Goal: Task Accomplishment & Management: Complete application form

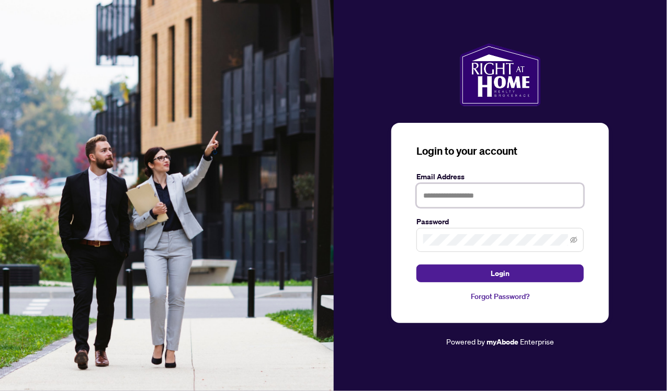
type input "**********"
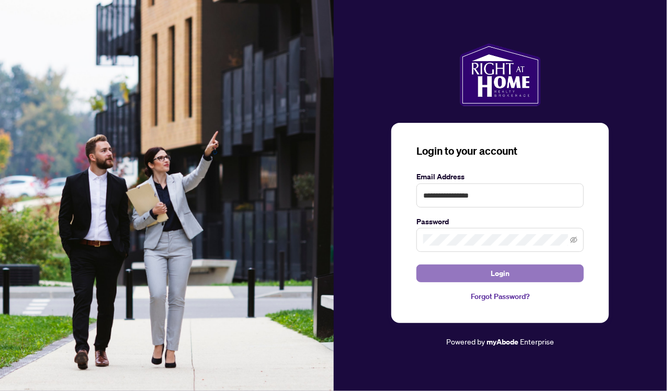
click at [548, 275] on button "Login" at bounding box center [500, 274] width 167 height 18
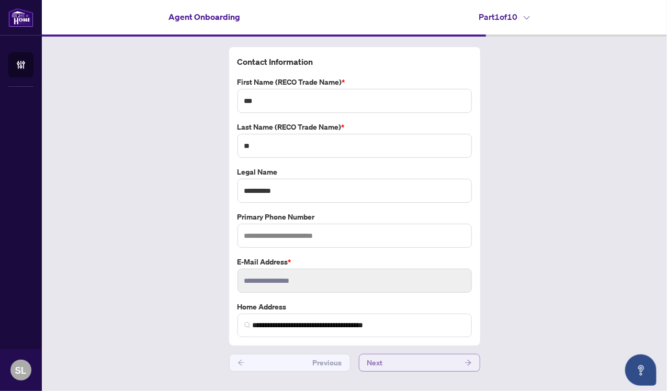
click at [396, 354] on button "Next" at bounding box center [419, 363] width 121 height 18
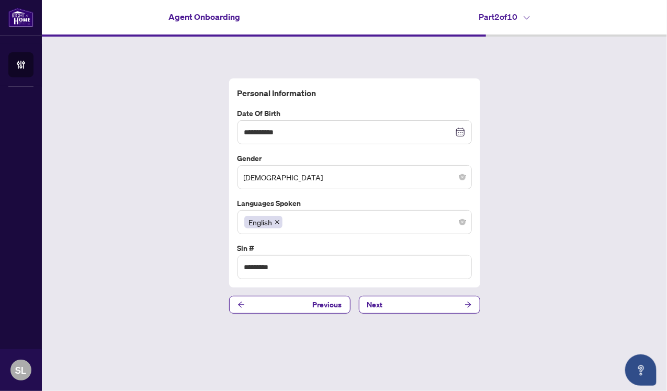
click at [390, 351] on div "**********" at bounding box center [354, 196] width 625 height 319
click at [387, 356] on main "**********" at bounding box center [354, 195] width 625 height 391
click at [403, 298] on button "Next" at bounding box center [419, 305] width 121 height 18
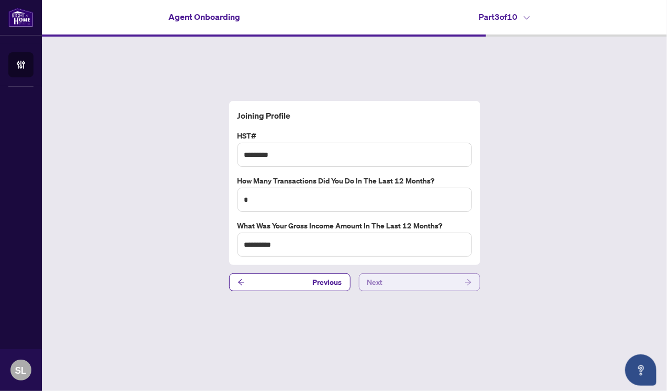
click at [393, 278] on button "Next" at bounding box center [419, 283] width 121 height 18
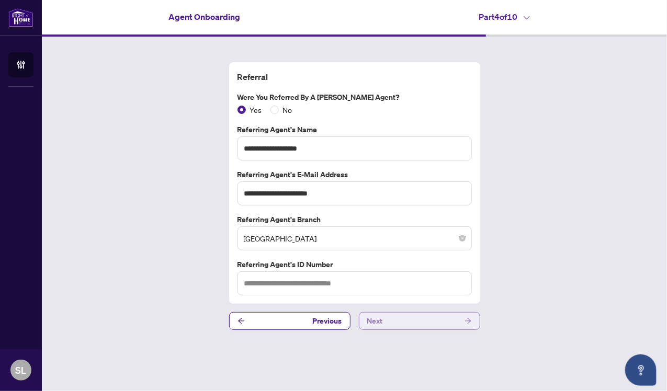
click at [394, 317] on button "Next" at bounding box center [419, 321] width 121 height 18
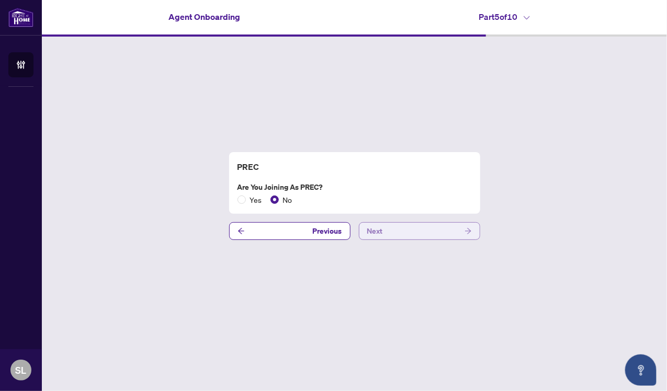
click at [381, 232] on span "Next" at bounding box center [375, 231] width 16 height 17
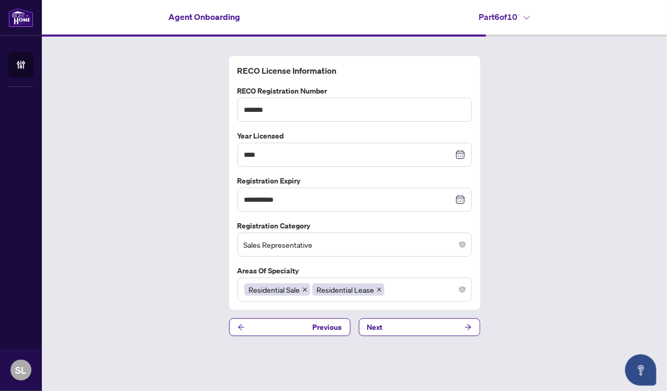
click at [384, 319] on button "Next" at bounding box center [419, 328] width 121 height 18
click at [379, 319] on div "**********" at bounding box center [354, 196] width 625 height 319
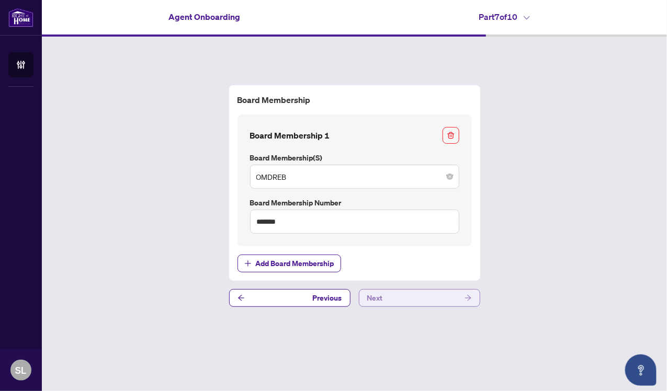
click at [387, 296] on button "Next" at bounding box center [419, 298] width 121 height 18
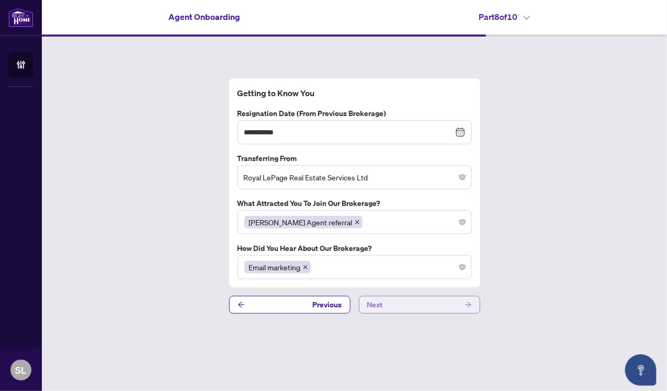
click at [388, 302] on button "Next" at bounding box center [419, 305] width 121 height 18
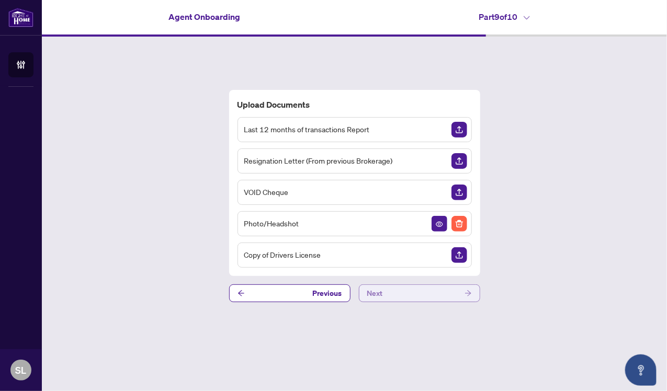
click at [385, 291] on button "Next" at bounding box center [419, 294] width 121 height 18
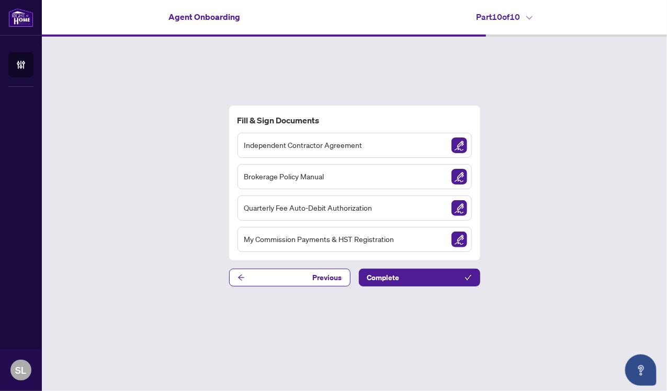
click at [283, 148] on span "Independent Contractor Agreement" at bounding box center [303, 145] width 118 height 12
click at [457, 149] on img "Sign Document" at bounding box center [460, 146] width 16 height 16
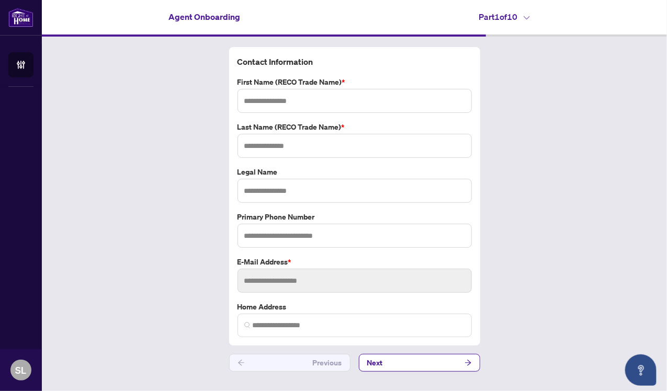
type input "***"
type input "**"
type input "**********"
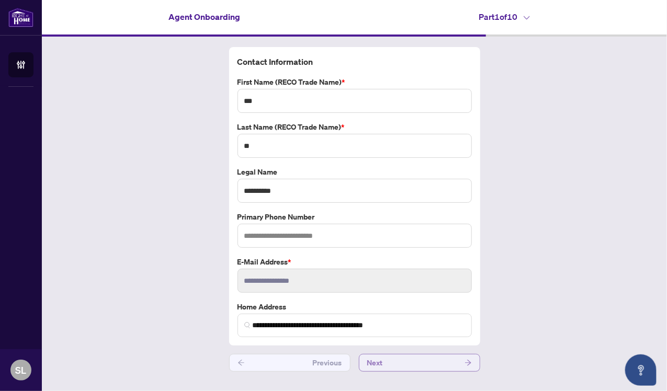
click at [381, 358] on span "Next" at bounding box center [375, 363] width 16 height 17
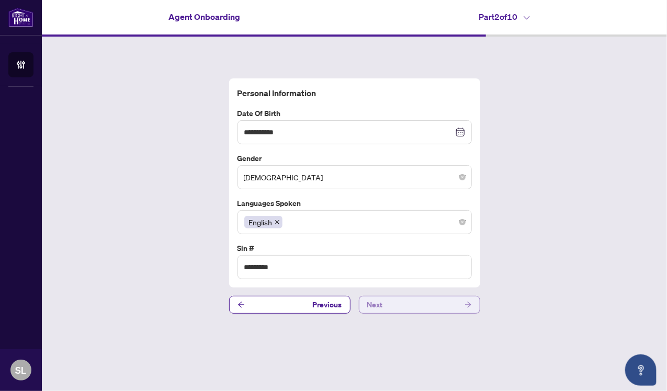
click at [398, 306] on button "Next" at bounding box center [419, 305] width 121 height 18
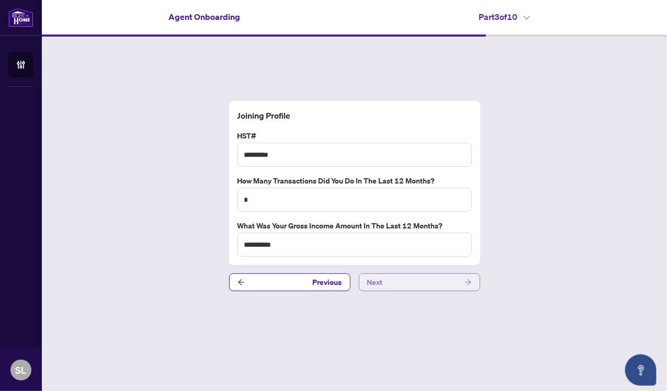
click at [407, 286] on button "Next" at bounding box center [419, 283] width 121 height 18
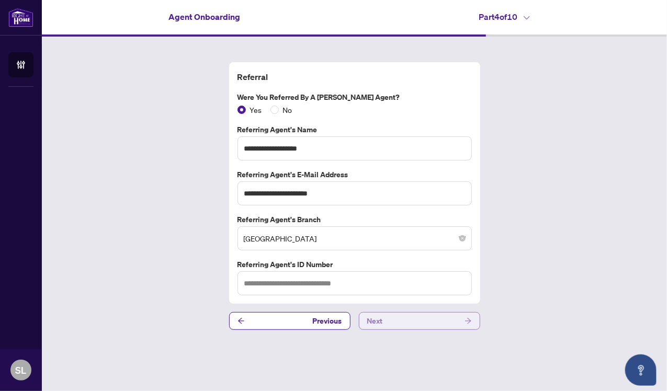
click at [404, 317] on button "Next" at bounding box center [419, 321] width 121 height 18
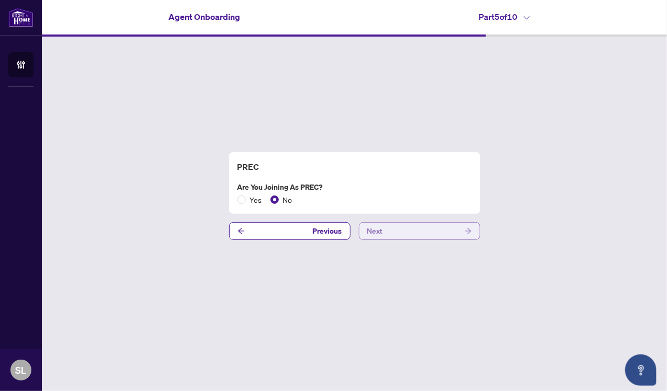
click at [408, 231] on button "Next" at bounding box center [419, 231] width 121 height 18
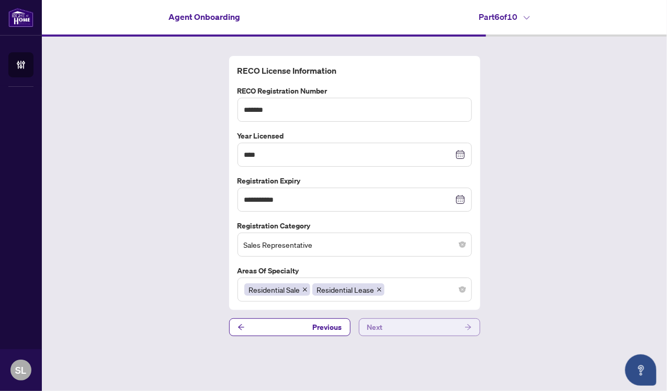
click at [411, 321] on button "Next" at bounding box center [419, 328] width 121 height 18
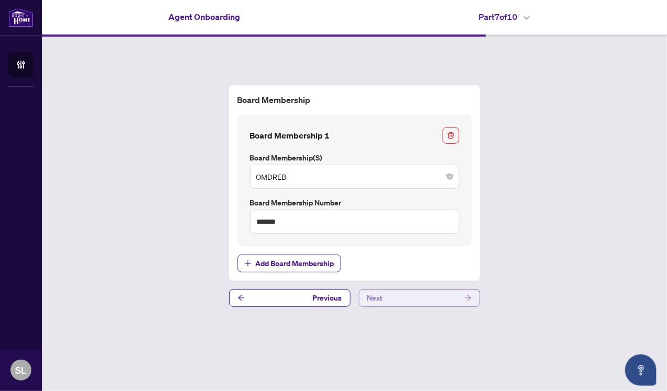
click at [416, 295] on button "Next" at bounding box center [419, 298] width 121 height 18
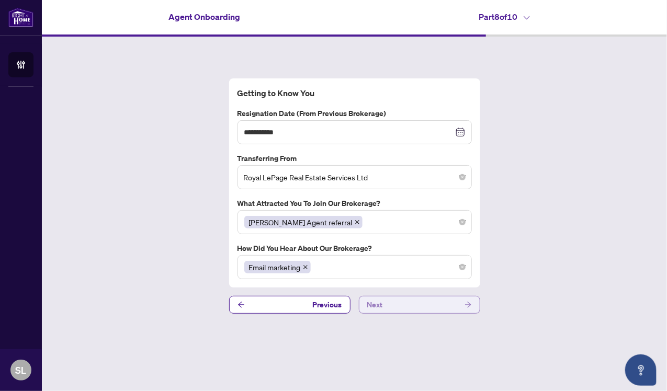
click at [412, 305] on button "Next" at bounding box center [419, 305] width 121 height 18
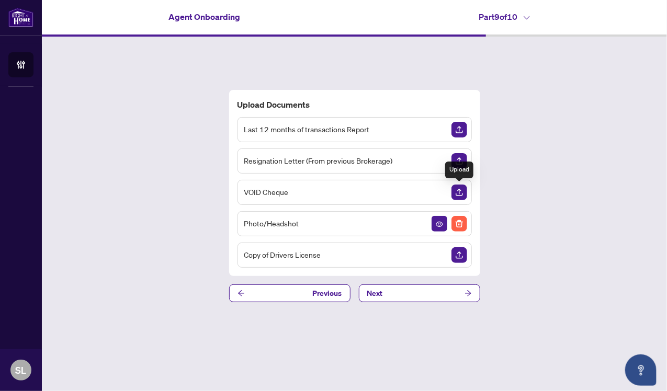
click at [461, 189] on img "Upload Document" at bounding box center [460, 193] width 16 height 16
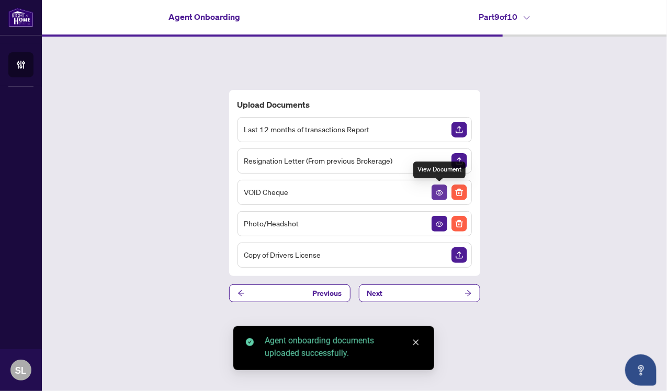
click at [437, 191] on icon "View Document" at bounding box center [439, 192] width 7 height 5
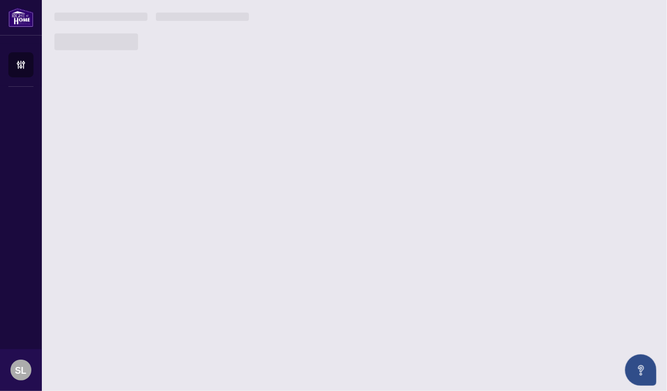
click at [437, 191] on main "Agent Onboarding Part 9 of 10   Upload Documents Last 12 months of transactions…" at bounding box center [354, 195] width 625 height 391
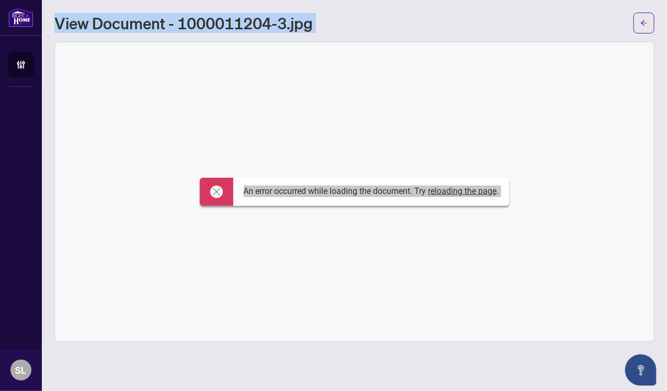
click at [443, 192] on link "reloading the page" at bounding box center [463, 191] width 69 height 10
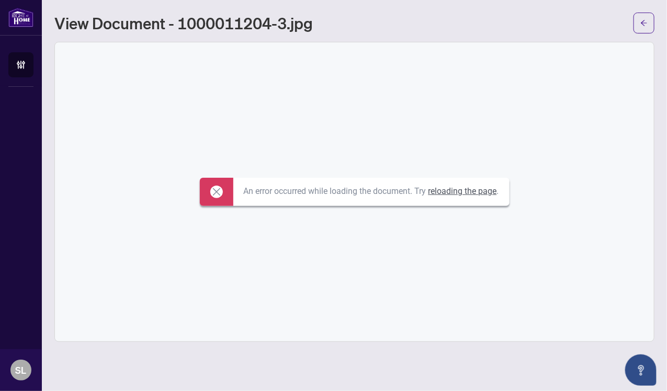
click at [211, 193] on icon at bounding box center [216, 192] width 13 height 13
drag, startPoint x: 211, startPoint y: 193, endPoint x: 536, endPoint y: 141, distance: 328.6
click at [536, 141] on div "An error occurred while loading the document. Try reloading the page ." at bounding box center [354, 191] width 599 height 299
click at [397, 75] on div "An error occurred while loading the document. Try reloading the page ." at bounding box center [354, 191] width 599 height 299
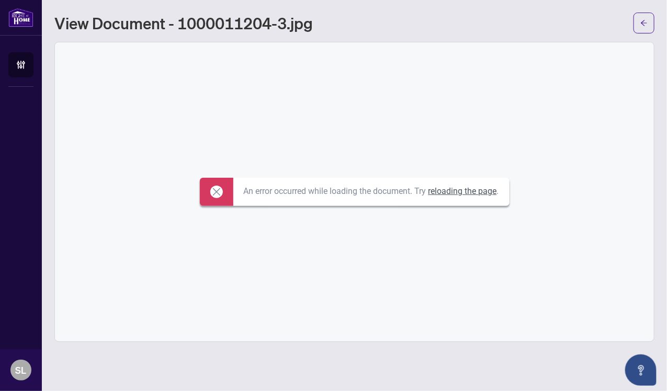
click at [214, 191] on icon at bounding box center [215, 191] width 7 height 7
click at [441, 190] on link "reloading the page" at bounding box center [463, 191] width 69 height 10
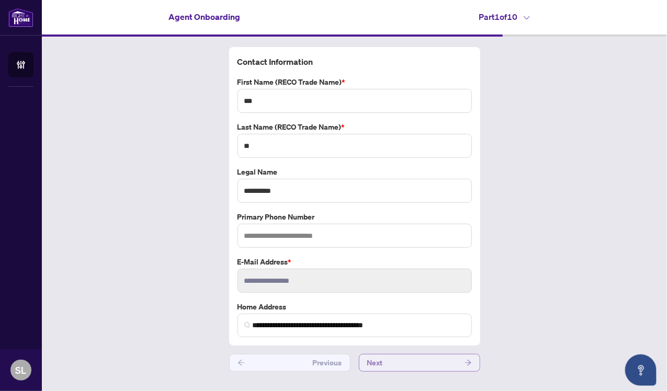
click at [407, 359] on button "Next" at bounding box center [419, 363] width 121 height 18
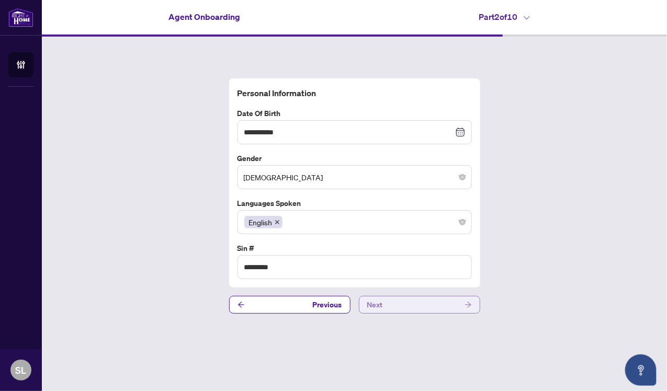
click at [417, 305] on button "Next" at bounding box center [419, 305] width 121 height 18
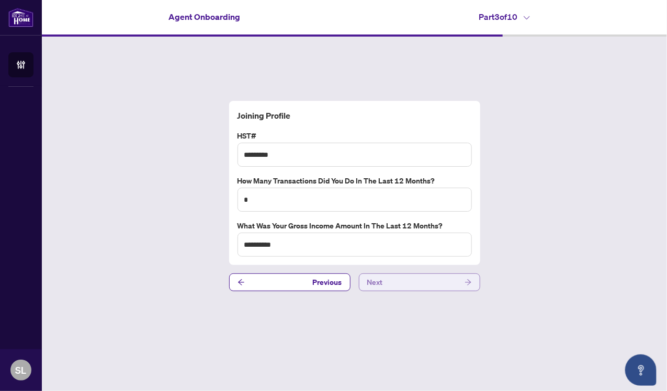
click at [419, 280] on button "Next" at bounding box center [419, 283] width 121 height 18
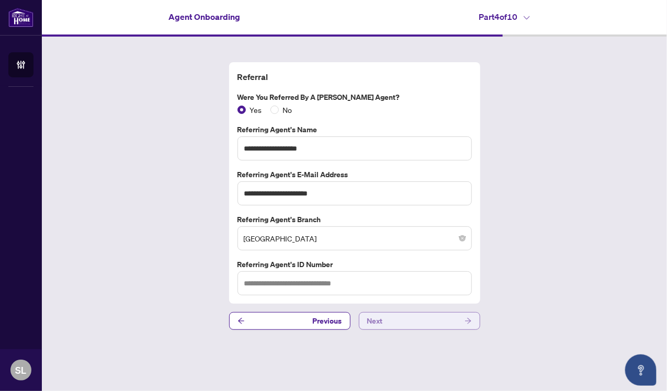
click at [412, 323] on button "Next" at bounding box center [419, 321] width 121 height 18
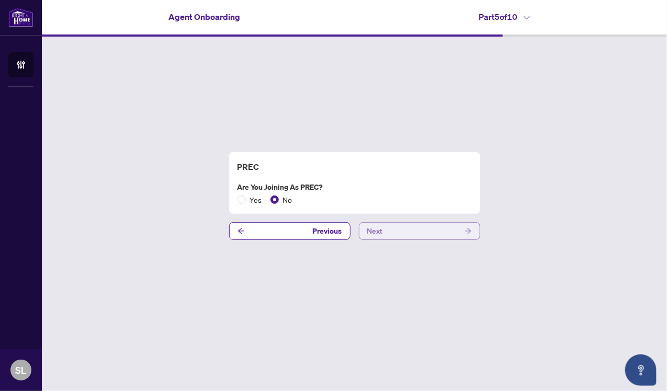
click at [424, 233] on button "Next" at bounding box center [419, 231] width 121 height 18
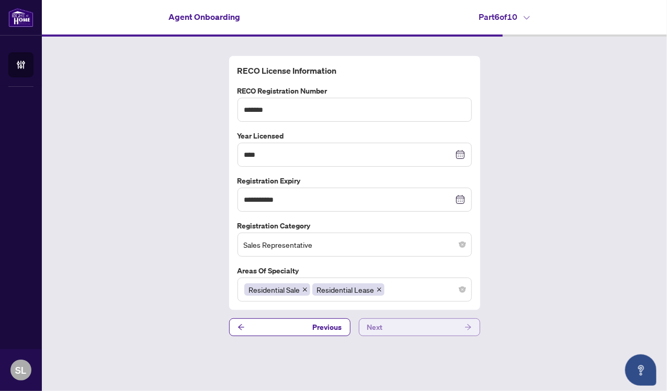
click at [420, 329] on button "Next" at bounding box center [419, 328] width 121 height 18
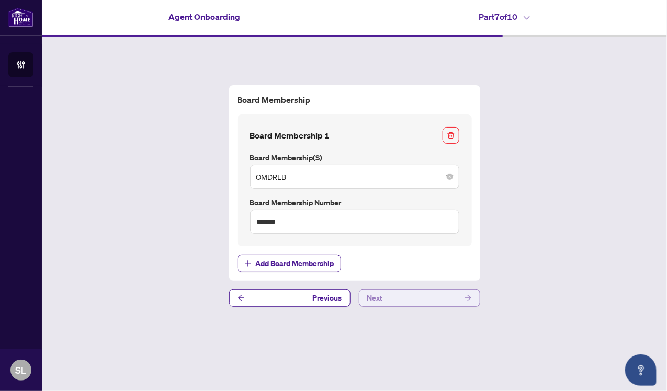
click at [425, 296] on button "Next" at bounding box center [419, 298] width 121 height 18
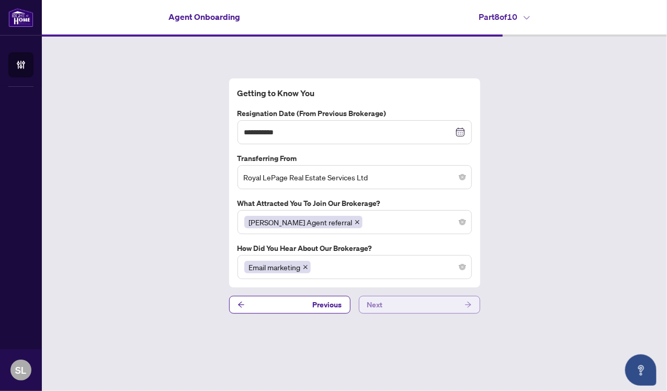
click at [426, 303] on button "Next" at bounding box center [419, 305] width 121 height 18
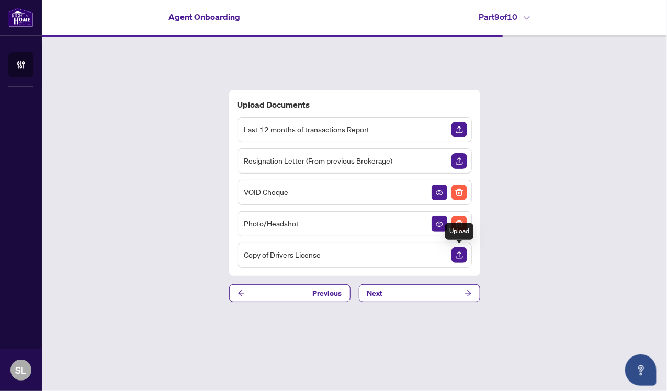
click at [462, 254] on img "Upload Document" at bounding box center [460, 256] width 16 height 16
click at [440, 296] on button "Next" at bounding box center [419, 294] width 121 height 18
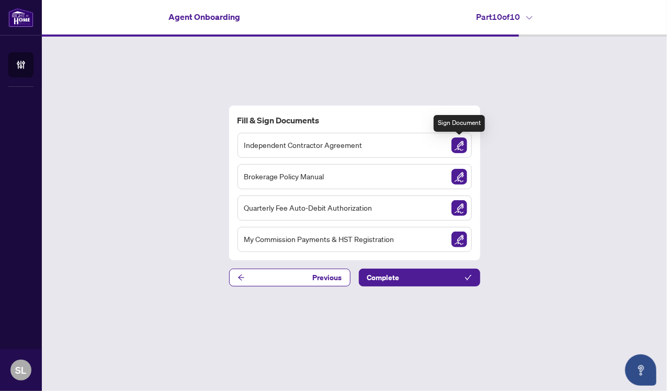
click at [463, 143] on img "Sign Document" at bounding box center [460, 146] width 16 height 16
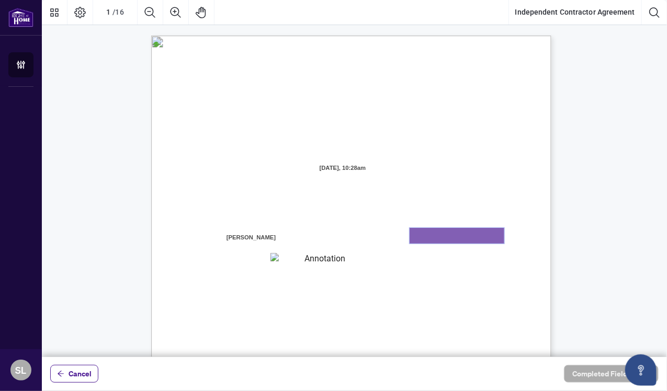
click at [446, 234] on textarea "01K3RGTC6E8NGTPGZ86CNH1HX8" at bounding box center [457, 236] width 95 height 16
